Goal: Information Seeking & Learning: Learn about a topic

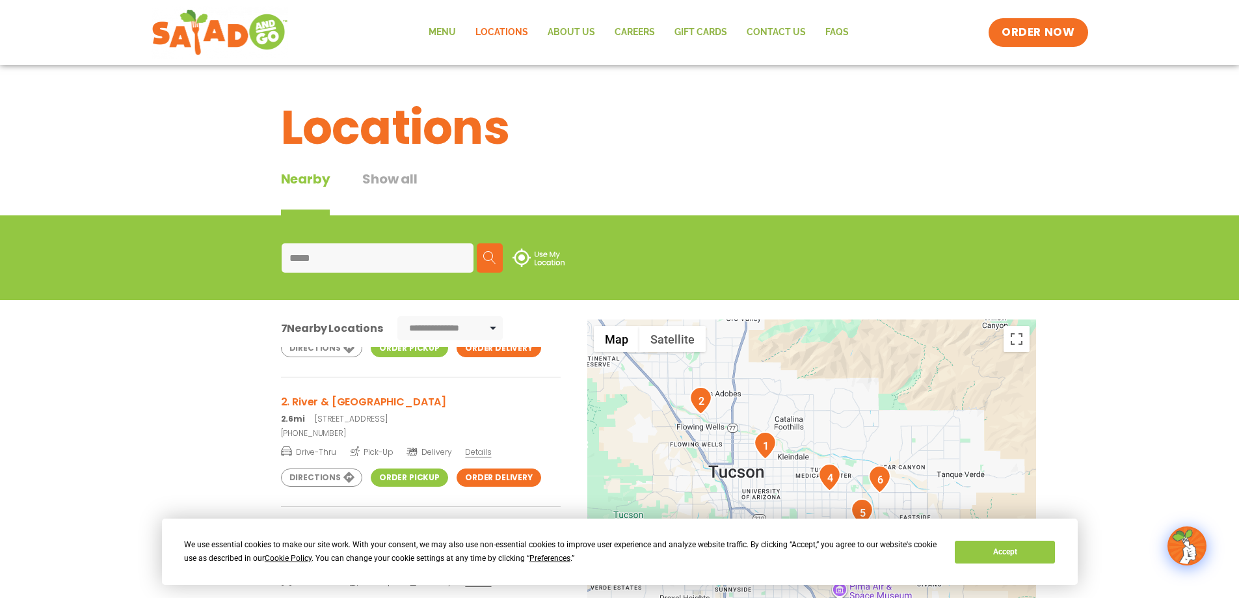
scroll to position [112, 0]
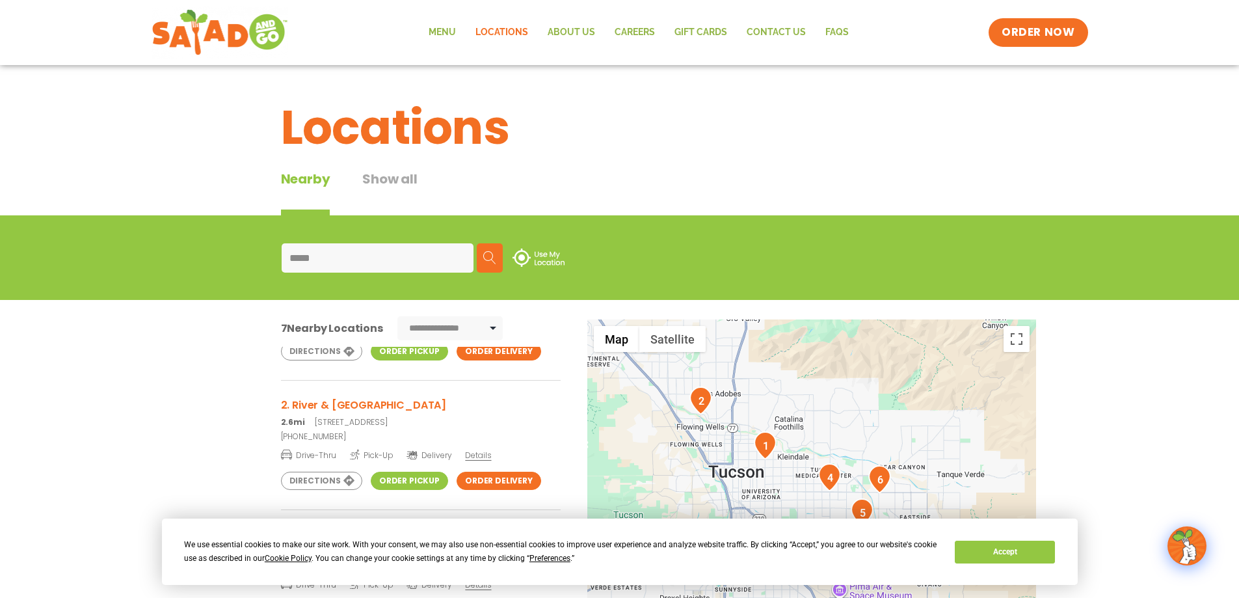
click at [479, 449] on span "Details" at bounding box center [478, 454] width 26 height 11
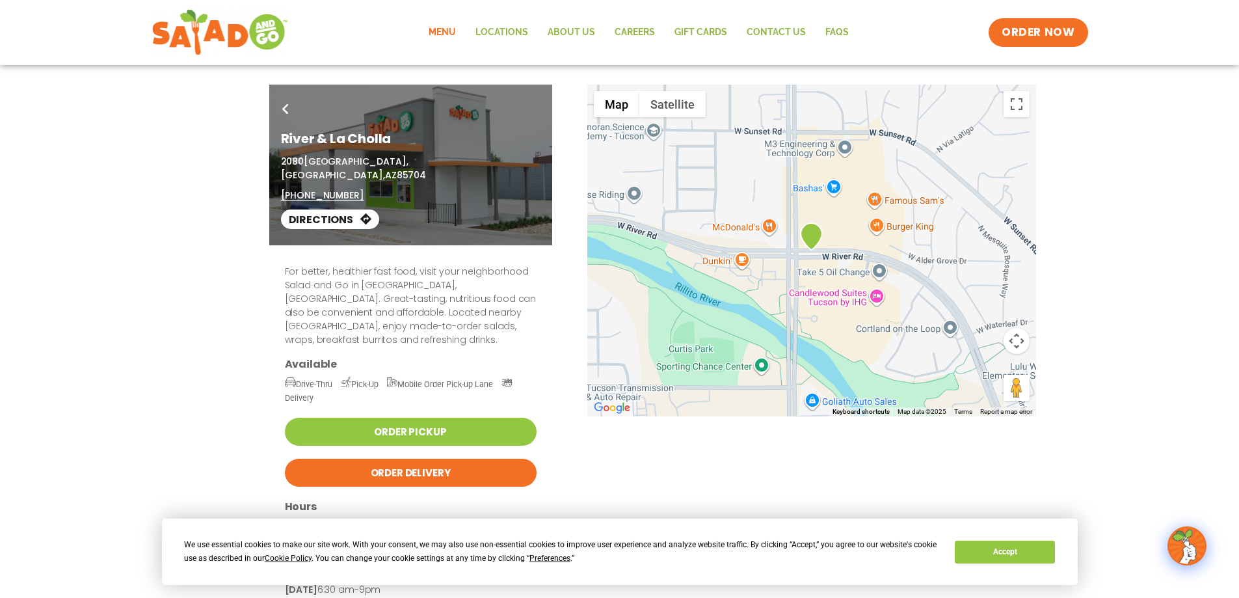
click at [448, 31] on link "Menu" at bounding box center [442, 33] width 47 height 30
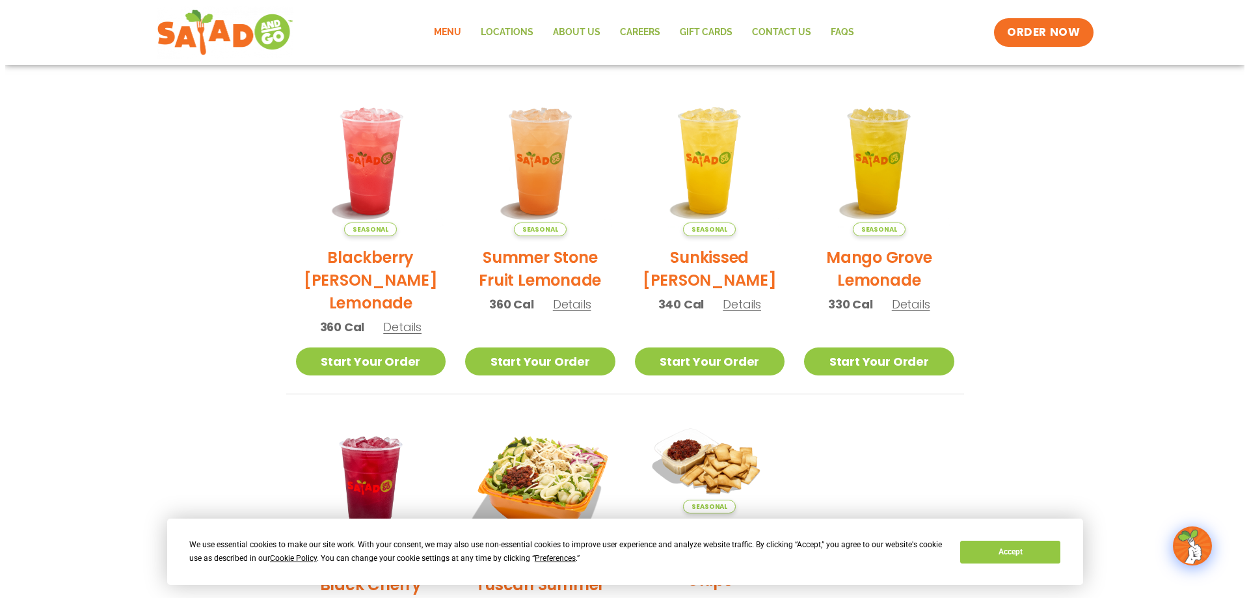
scroll to position [564, 0]
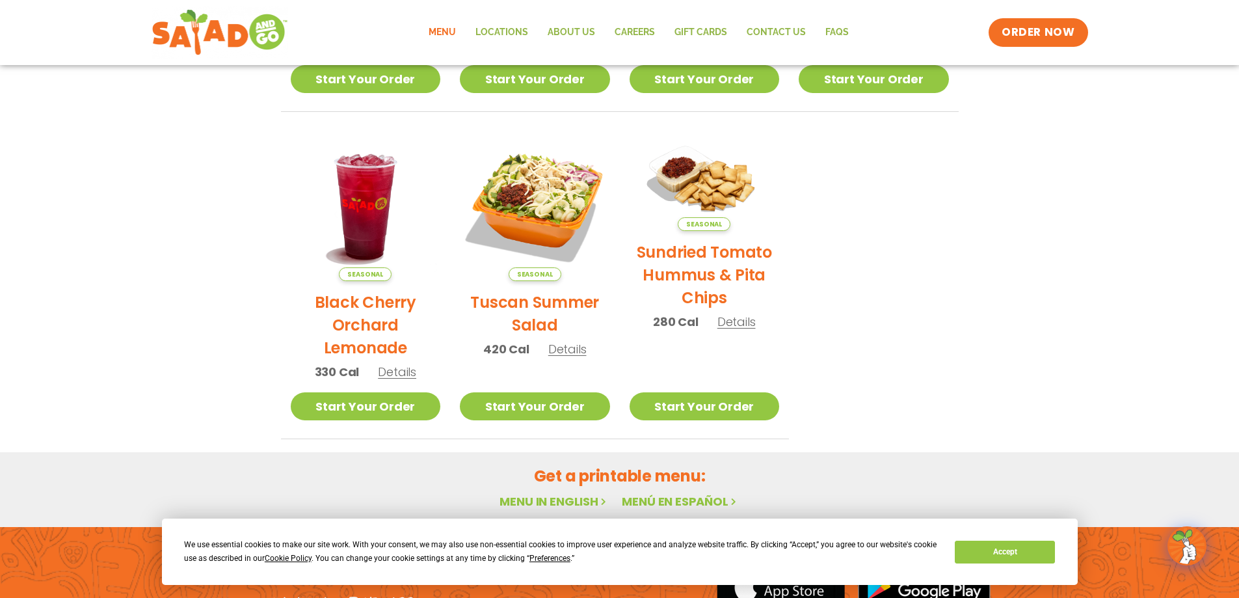
click at [541, 304] on h2 "Tuscan Summer Salad" at bounding box center [535, 314] width 150 height 46
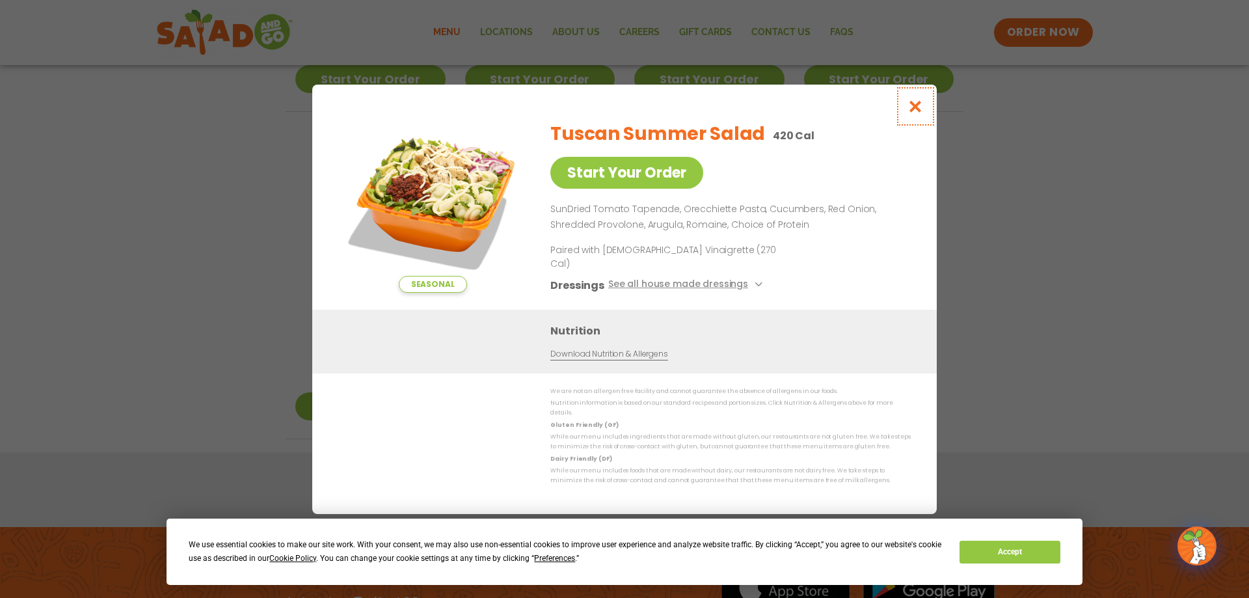
click at [910, 113] on icon "Close modal" at bounding box center [915, 107] width 16 height 14
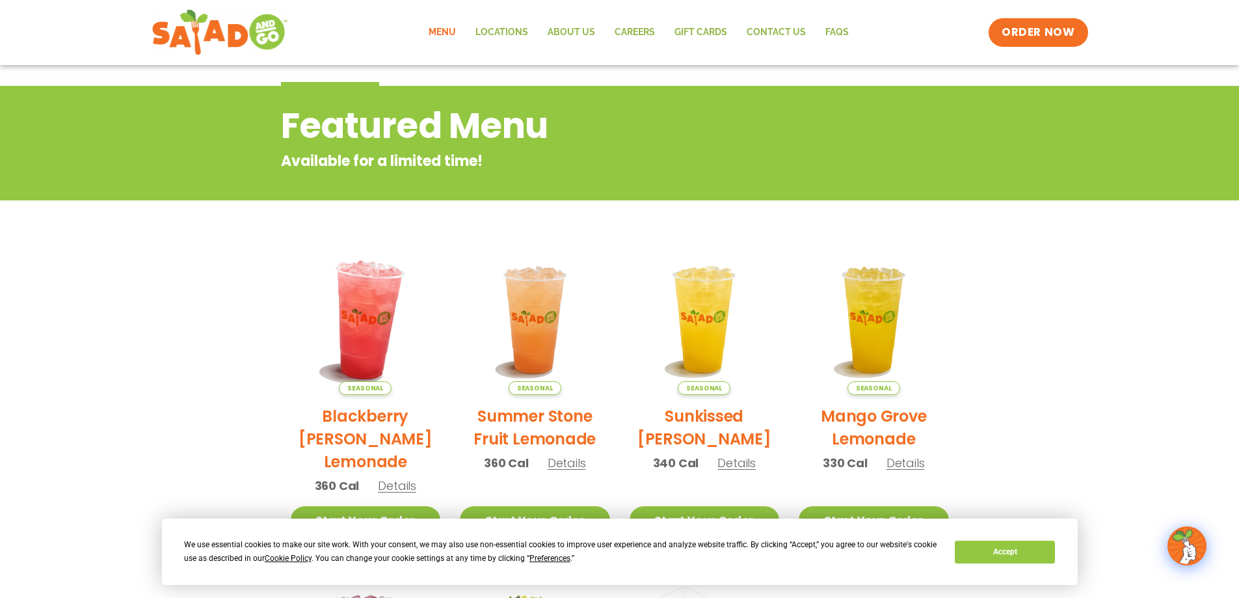
scroll to position [0, 0]
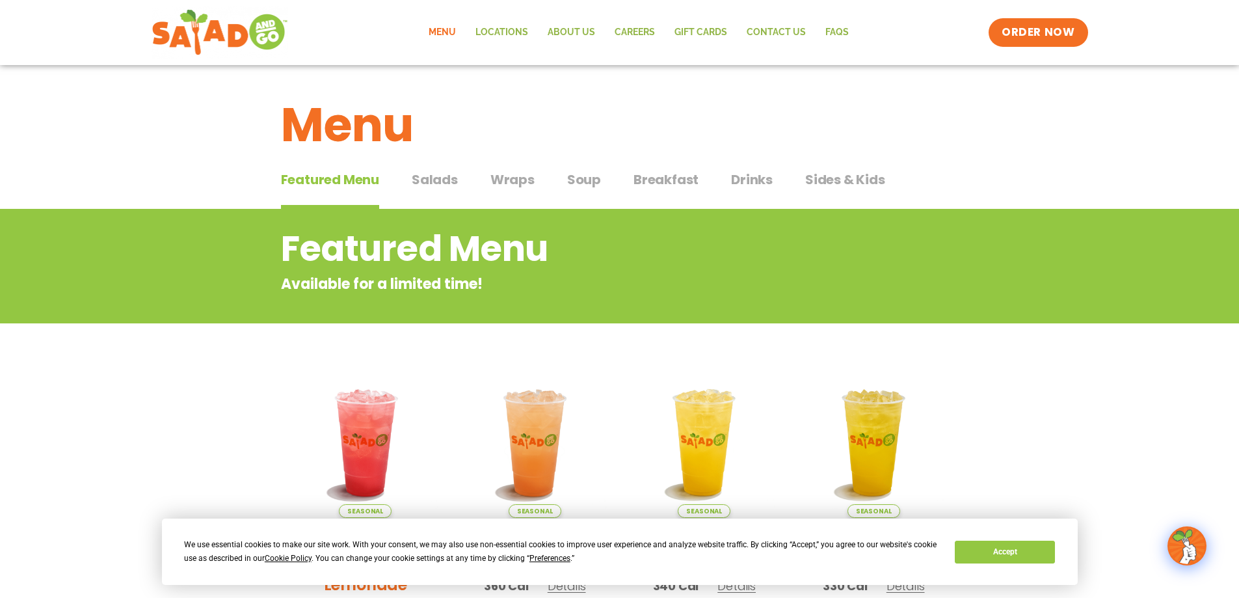
click at [425, 179] on span "Salads" at bounding box center [435, 180] width 46 height 20
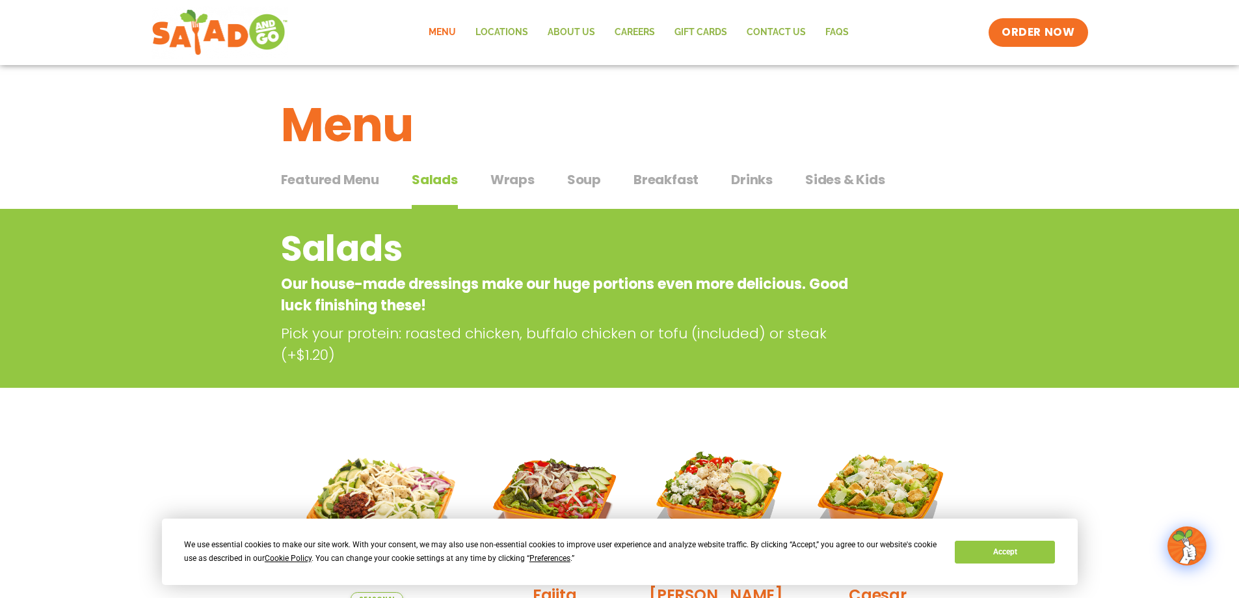
scroll to position [282, 0]
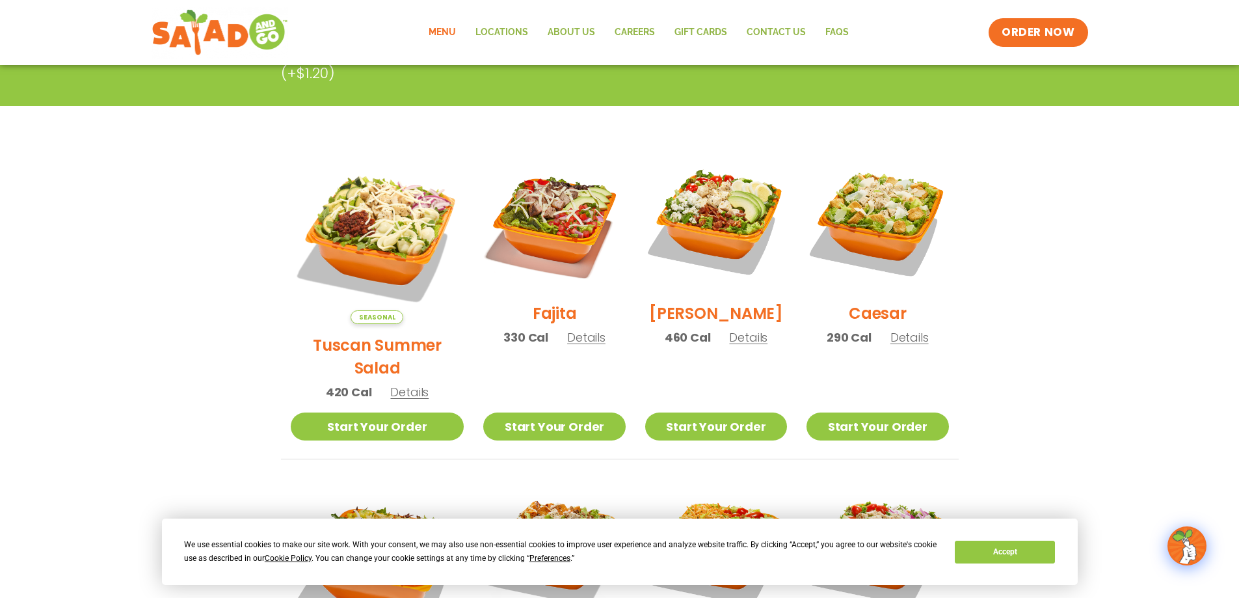
click at [533, 325] on h2 "Fajita" at bounding box center [555, 313] width 44 height 23
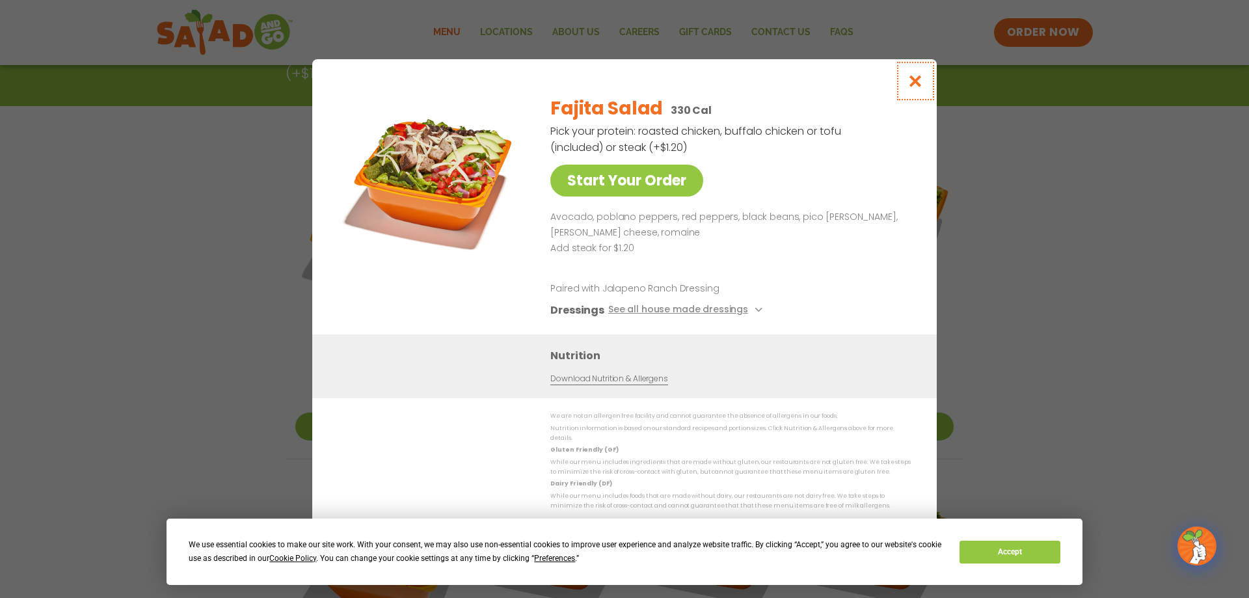
click at [913, 85] on icon "Close modal" at bounding box center [915, 81] width 16 height 14
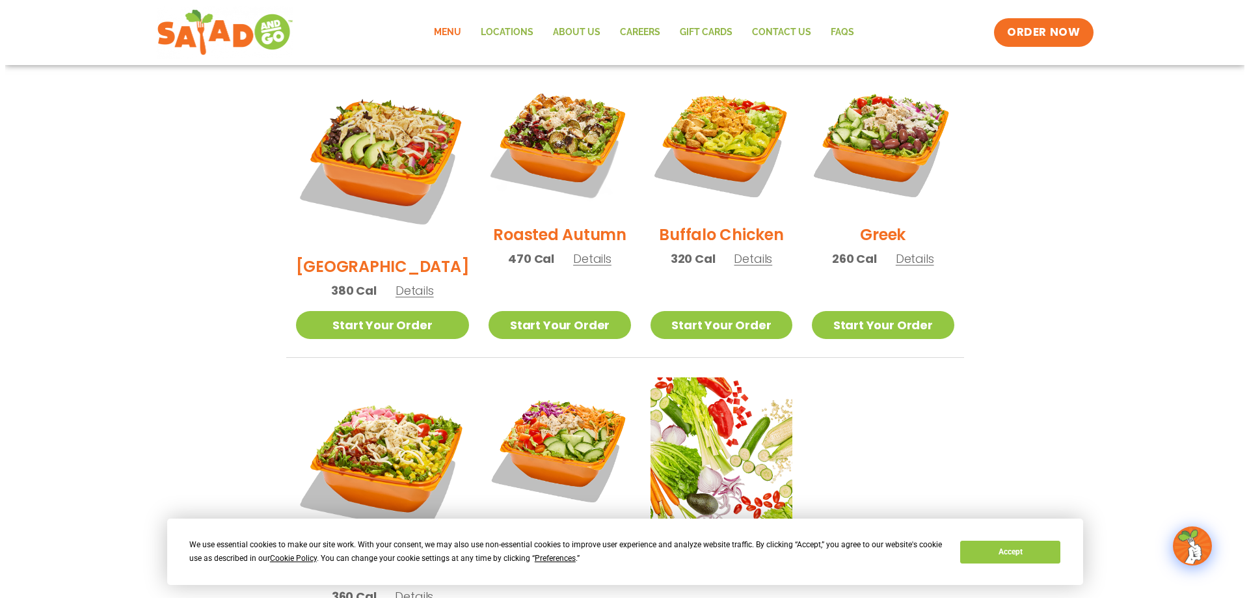
scroll to position [970, 0]
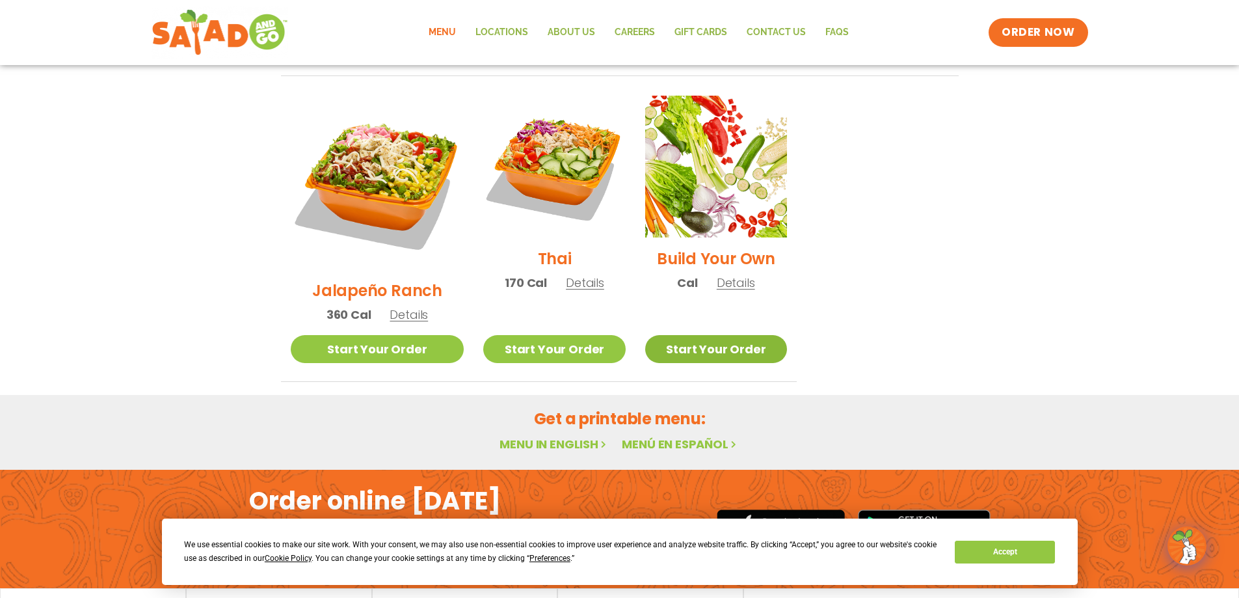
click at [712, 335] on link "Start Your Order" at bounding box center [716, 349] width 142 height 28
click at [720, 274] on span "Details" at bounding box center [736, 282] width 38 height 16
